Goal: Task Accomplishment & Management: Use online tool/utility

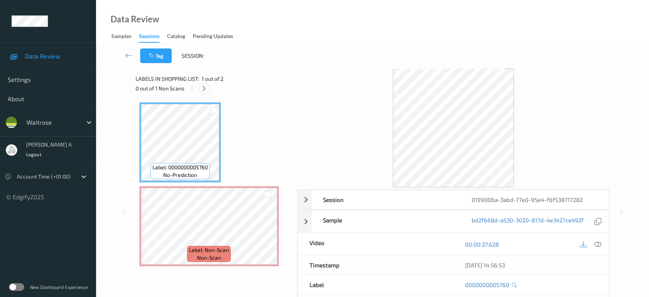
click at [204, 88] on icon at bounding box center [204, 88] width 7 height 7
click at [602, 245] on div at bounding box center [598, 244] width 10 height 10
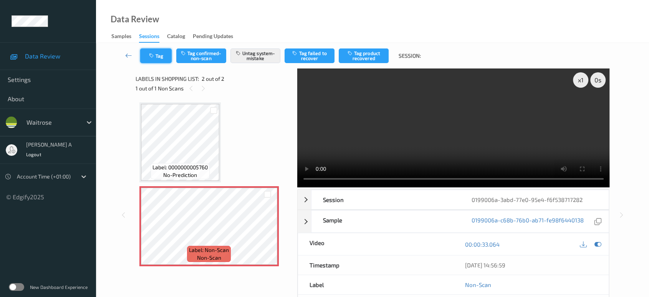
click at [160, 55] on button "Tag" at bounding box center [156, 55] width 32 height 15
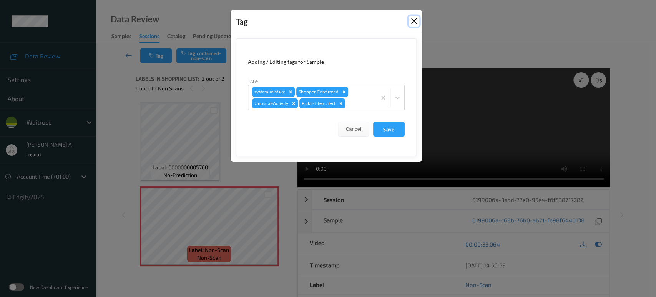
click at [413, 23] on button "Close" at bounding box center [413, 21] width 11 height 11
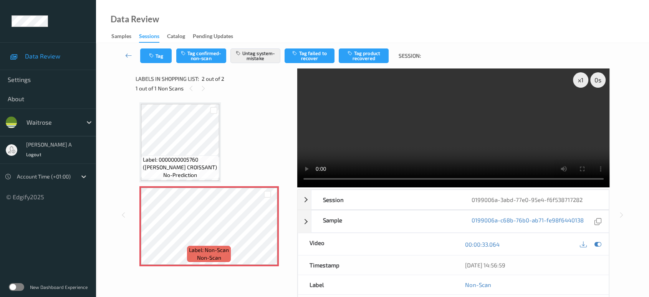
click at [528, 156] on video at bounding box center [453, 127] width 313 height 119
click at [480, 141] on video at bounding box center [453, 127] width 313 height 119
click at [162, 61] on button "Tag" at bounding box center [156, 55] width 32 height 15
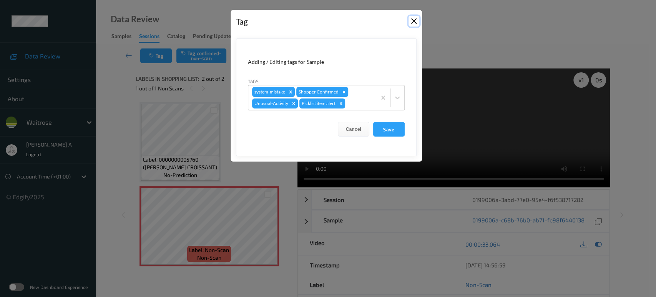
click at [415, 23] on button "Close" at bounding box center [413, 21] width 11 height 11
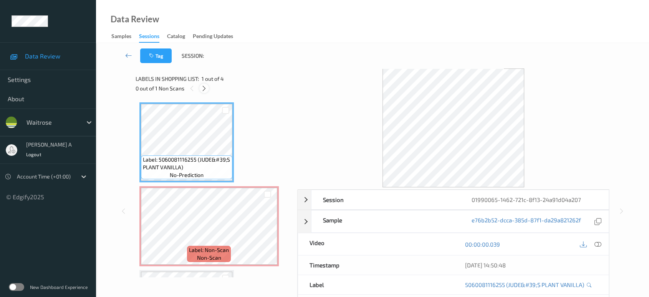
click at [208, 91] on div at bounding box center [204, 88] width 10 height 10
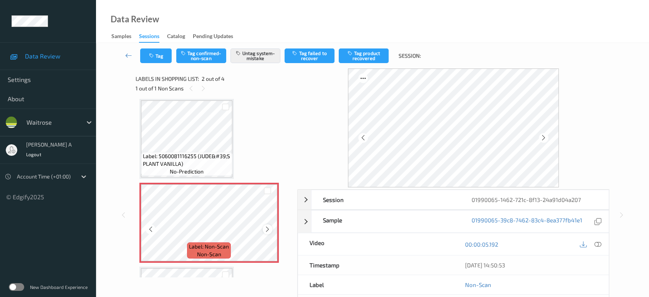
click at [267, 226] on icon at bounding box center [267, 229] width 7 height 7
click at [267, 227] on icon at bounding box center [267, 229] width 7 height 7
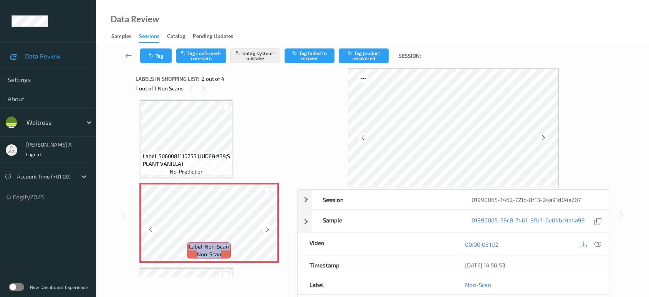
click at [267, 227] on icon at bounding box center [267, 229] width 7 height 7
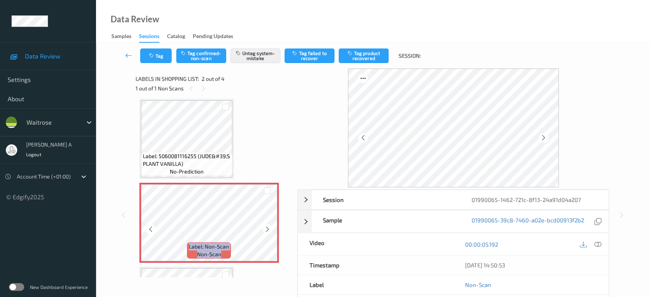
click at [267, 227] on icon at bounding box center [267, 229] width 7 height 7
click at [267, 229] on icon at bounding box center [267, 229] width 7 height 7
click at [161, 59] on button "Tag" at bounding box center [156, 55] width 32 height 15
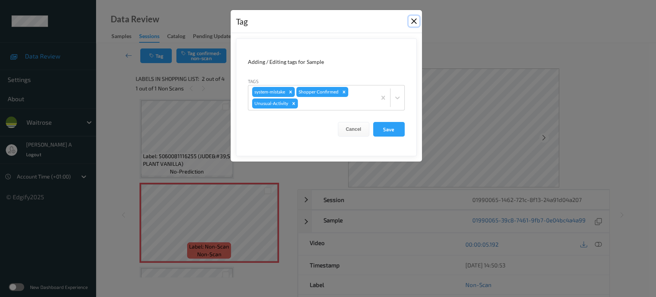
click at [413, 18] on button "Close" at bounding box center [413, 21] width 11 height 11
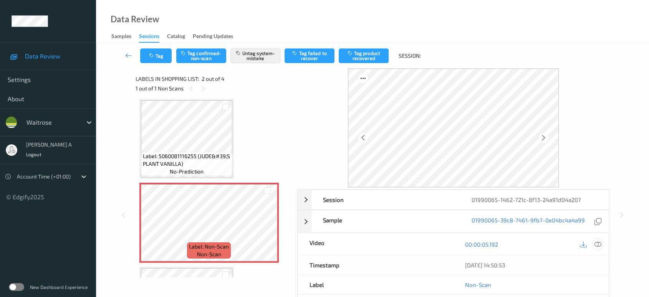
click at [597, 245] on icon at bounding box center [598, 244] width 7 height 7
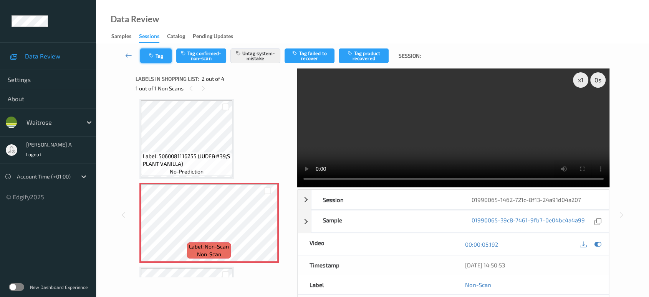
click at [162, 59] on button "Tag" at bounding box center [156, 55] width 32 height 15
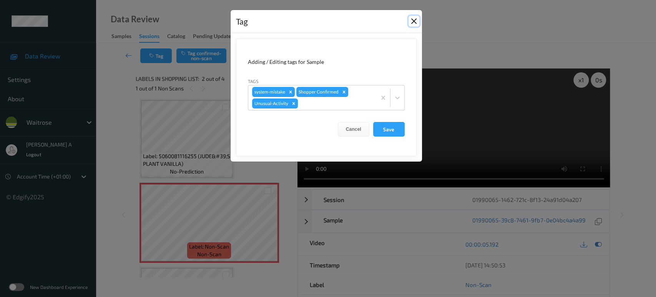
click at [414, 25] on button "Close" at bounding box center [413, 21] width 11 height 11
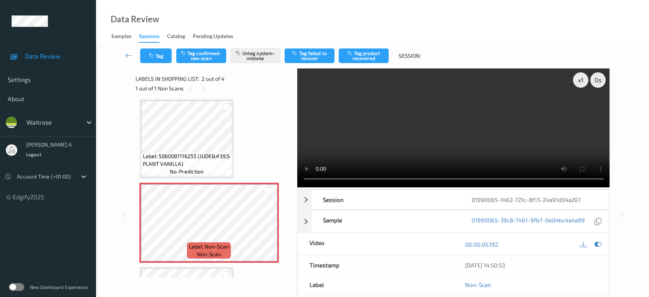
click at [330, 183] on video at bounding box center [453, 127] width 313 height 119
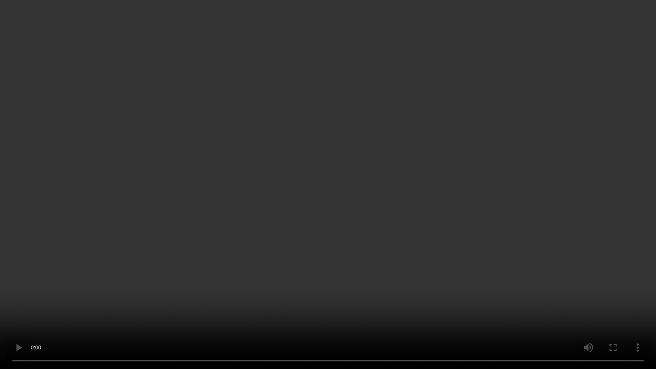
click at [166, 265] on video at bounding box center [328, 184] width 656 height 369
click at [288, 236] on video at bounding box center [328, 184] width 656 height 369
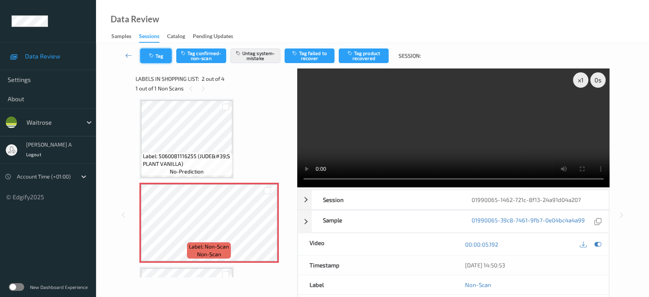
click at [159, 55] on button "Tag" at bounding box center [156, 55] width 32 height 15
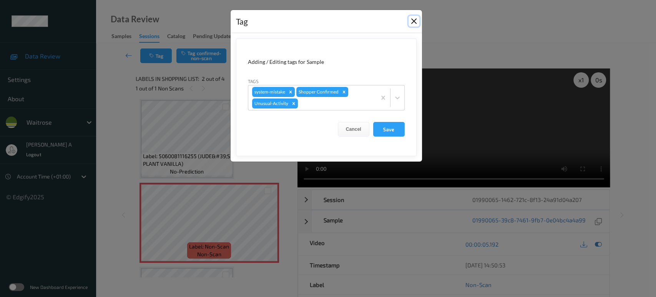
click at [413, 22] on button "Close" at bounding box center [413, 21] width 11 height 11
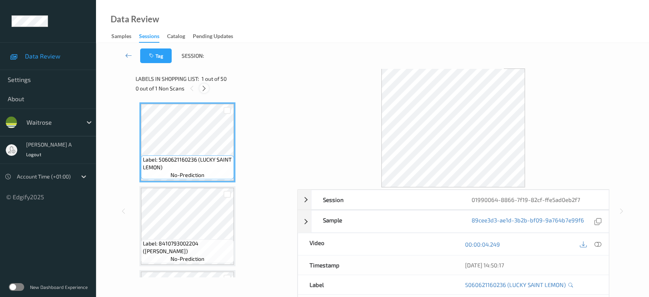
click at [206, 89] on icon at bounding box center [204, 88] width 7 height 7
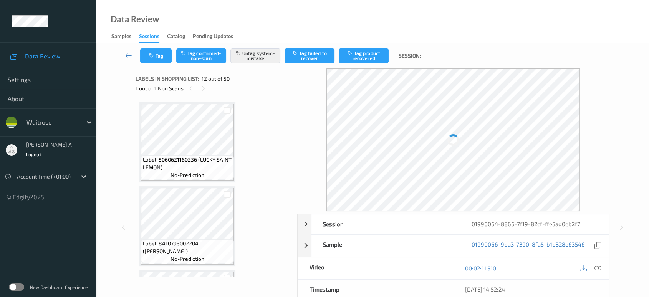
scroll to position [838, 0]
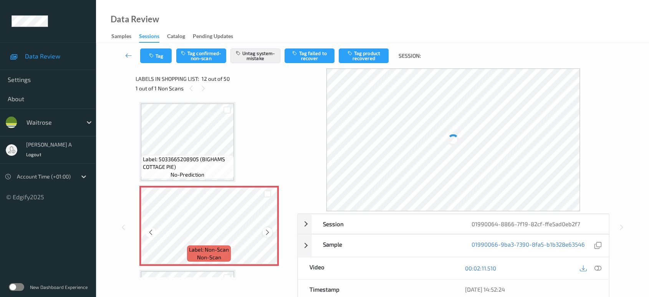
click at [269, 229] on icon at bounding box center [267, 232] width 7 height 7
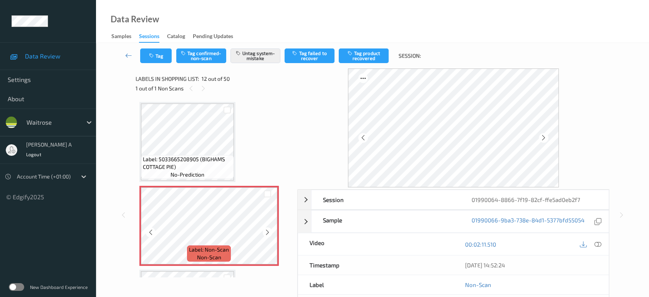
click at [269, 229] on icon at bounding box center [267, 232] width 7 height 7
drag, startPoint x: 262, startPoint y: 194, endPoint x: 269, endPoint y: 224, distance: 30.1
click at [269, 227] on div at bounding box center [268, 232] width 10 height 10
click at [267, 230] on icon at bounding box center [267, 232] width 7 height 7
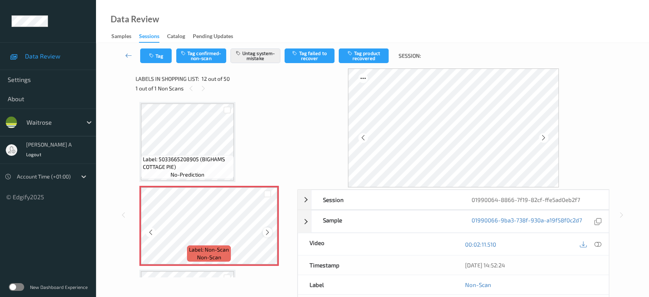
click at [266, 229] on icon at bounding box center [267, 232] width 7 height 7
click at [268, 229] on icon at bounding box center [267, 232] width 7 height 7
click at [160, 50] on button "Tag" at bounding box center [156, 55] width 32 height 15
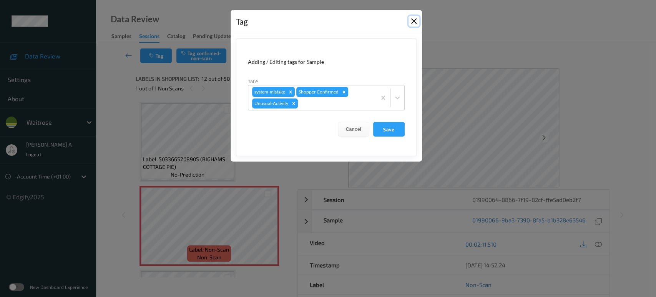
click at [415, 18] on button "Close" at bounding box center [413, 21] width 11 height 11
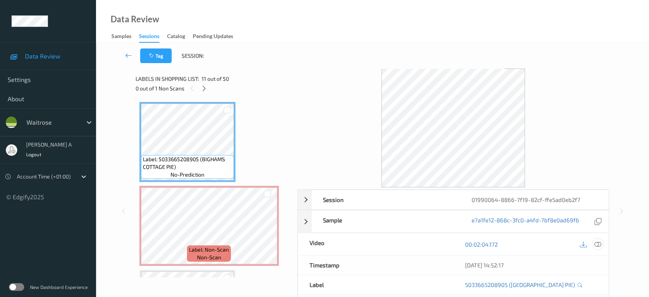
click at [598, 245] on icon at bounding box center [598, 244] width 7 height 7
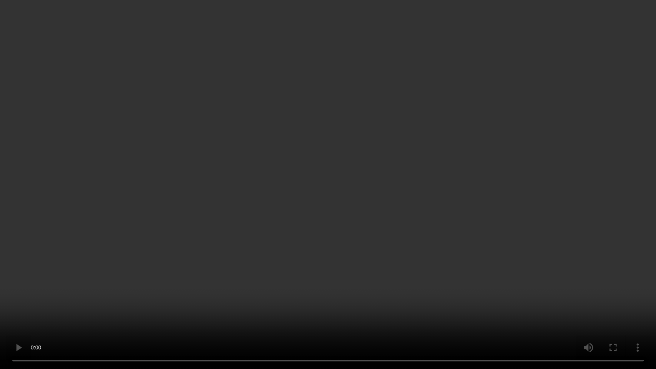
click at [171, 164] on video at bounding box center [328, 184] width 656 height 369
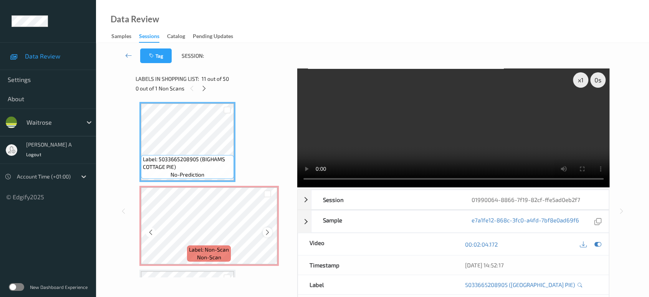
click at [270, 231] on icon at bounding box center [267, 232] width 7 height 7
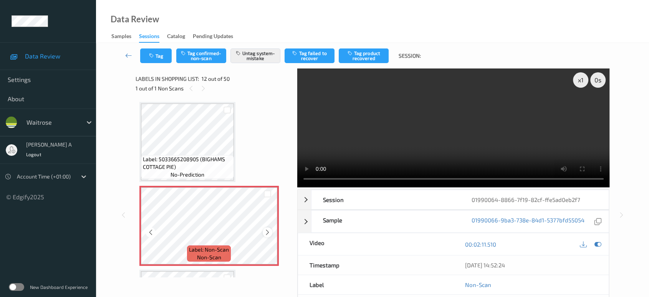
click at [269, 230] on icon at bounding box center [267, 232] width 7 height 7
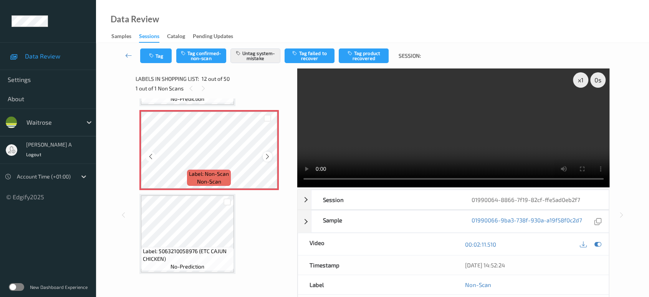
scroll to position [923, 0]
